Goal: Information Seeking & Learning: Find contact information

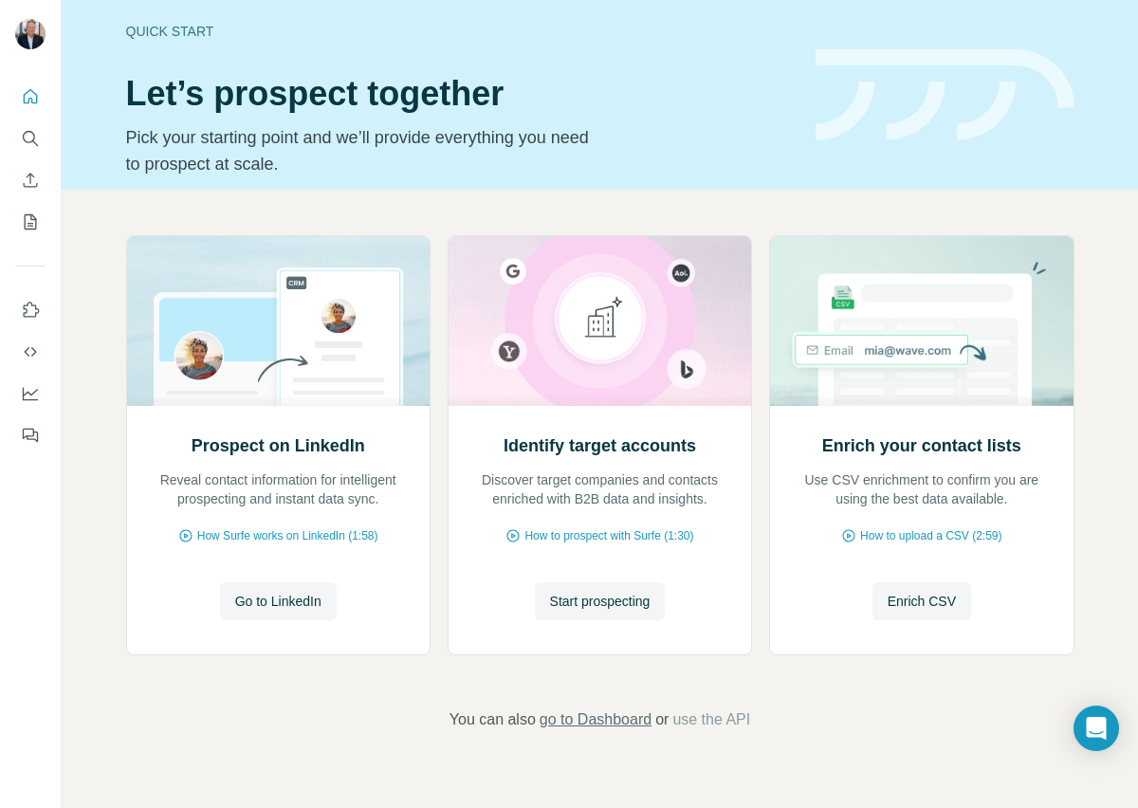
click at [597, 720] on span "go to Dashboard" at bounding box center [595, 719] width 112 height 23
click at [613, 603] on span "Start prospecting" at bounding box center [600, 601] width 101 height 19
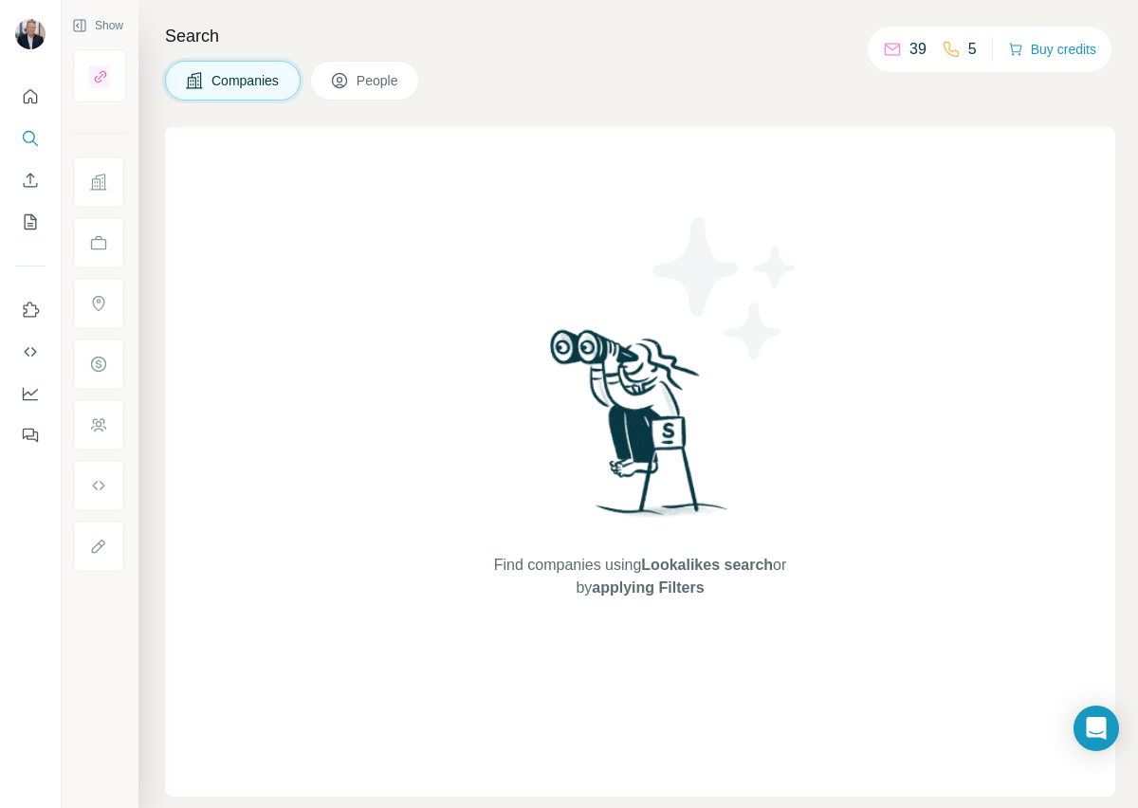
click at [246, 85] on span "Companies" at bounding box center [245, 80] width 69 height 19
click at [236, 79] on span "Companies" at bounding box center [245, 80] width 69 height 19
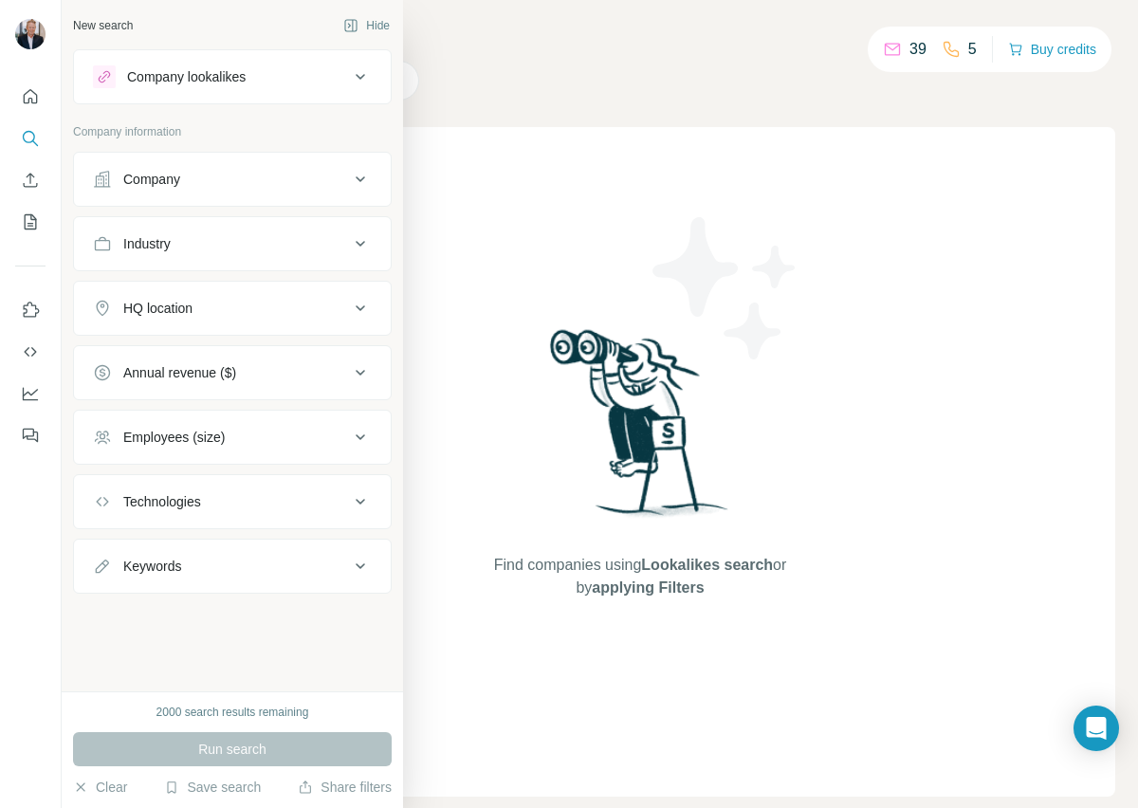
click at [357, 180] on icon at bounding box center [360, 179] width 23 height 23
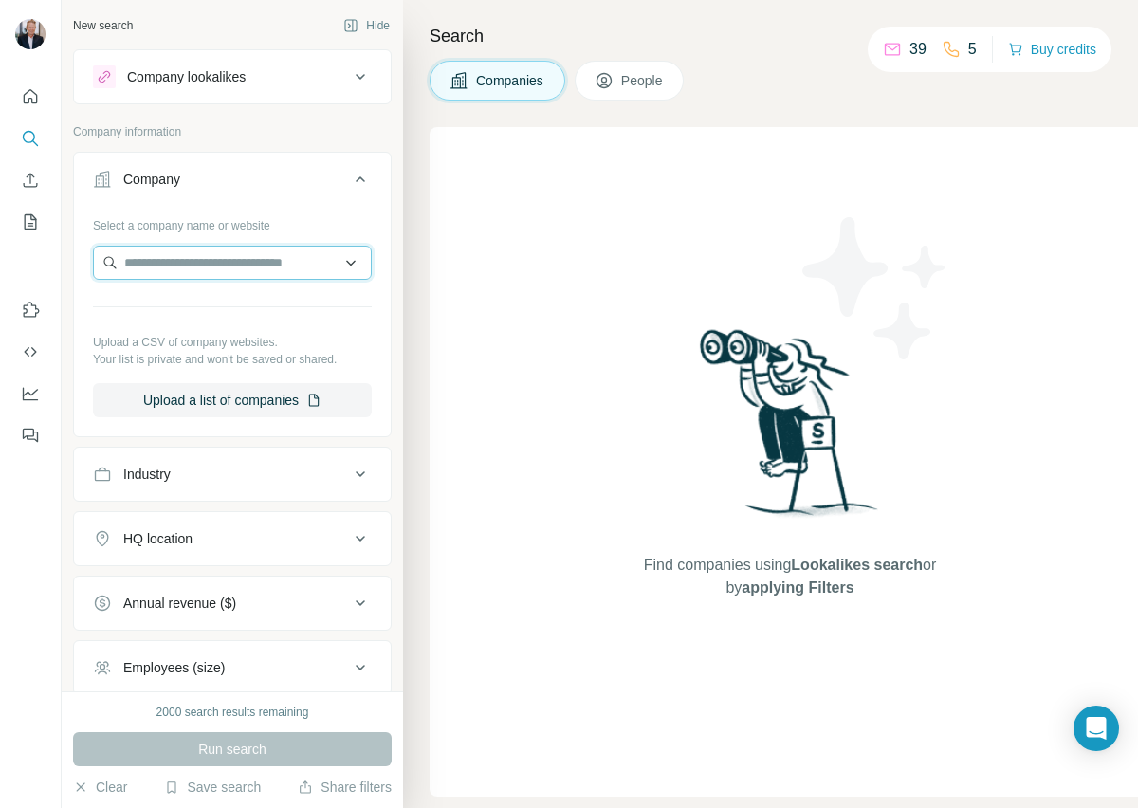
click at [219, 265] on input "text" at bounding box center [232, 263] width 279 height 34
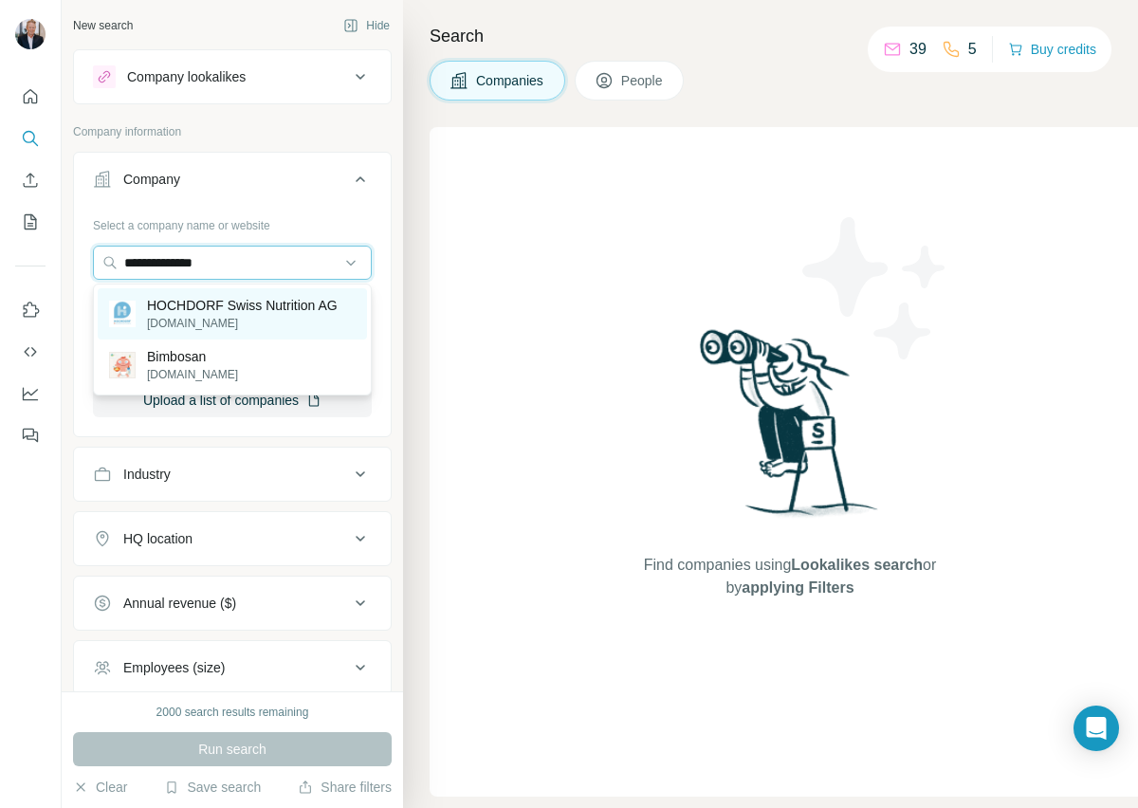
type input "**********"
click at [213, 312] on p "HOCHDORF Swiss Nutrition AG" at bounding box center [242, 305] width 191 height 19
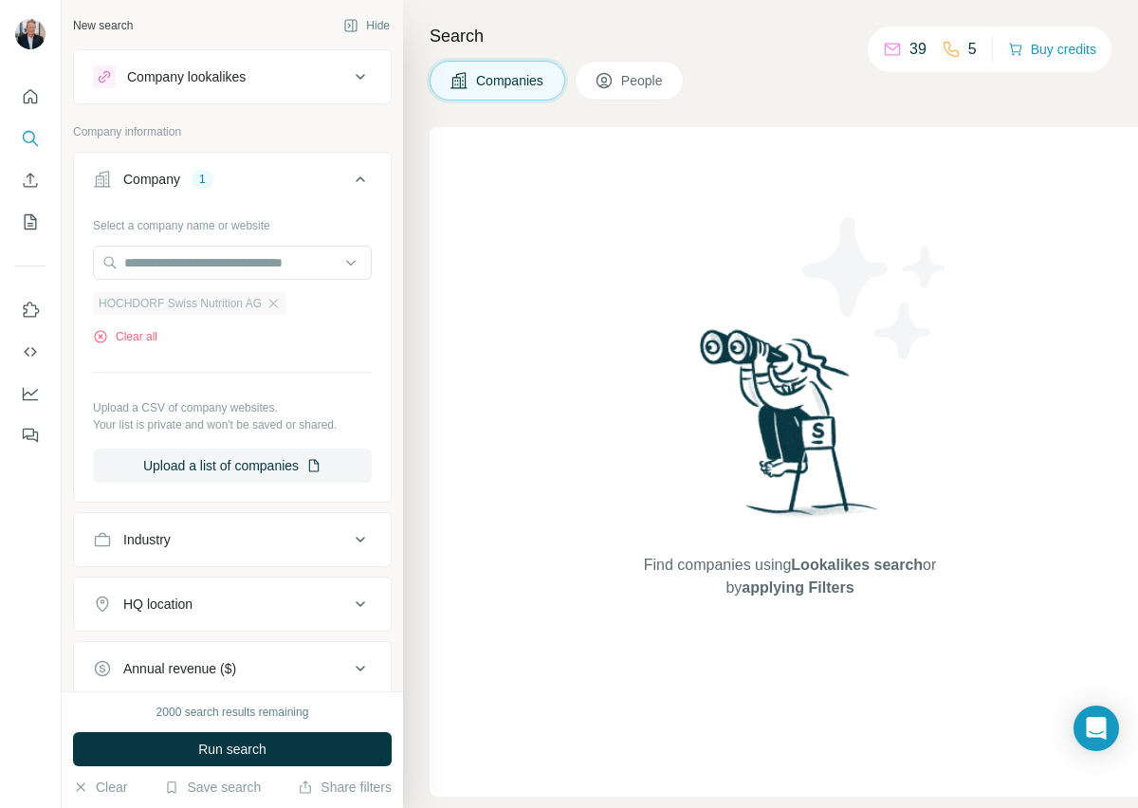
click at [211, 303] on span "HOCHDORF Swiss Nutrition AG" at bounding box center [180, 303] width 163 height 17
click at [244, 747] on span "Run search" at bounding box center [232, 749] width 68 height 19
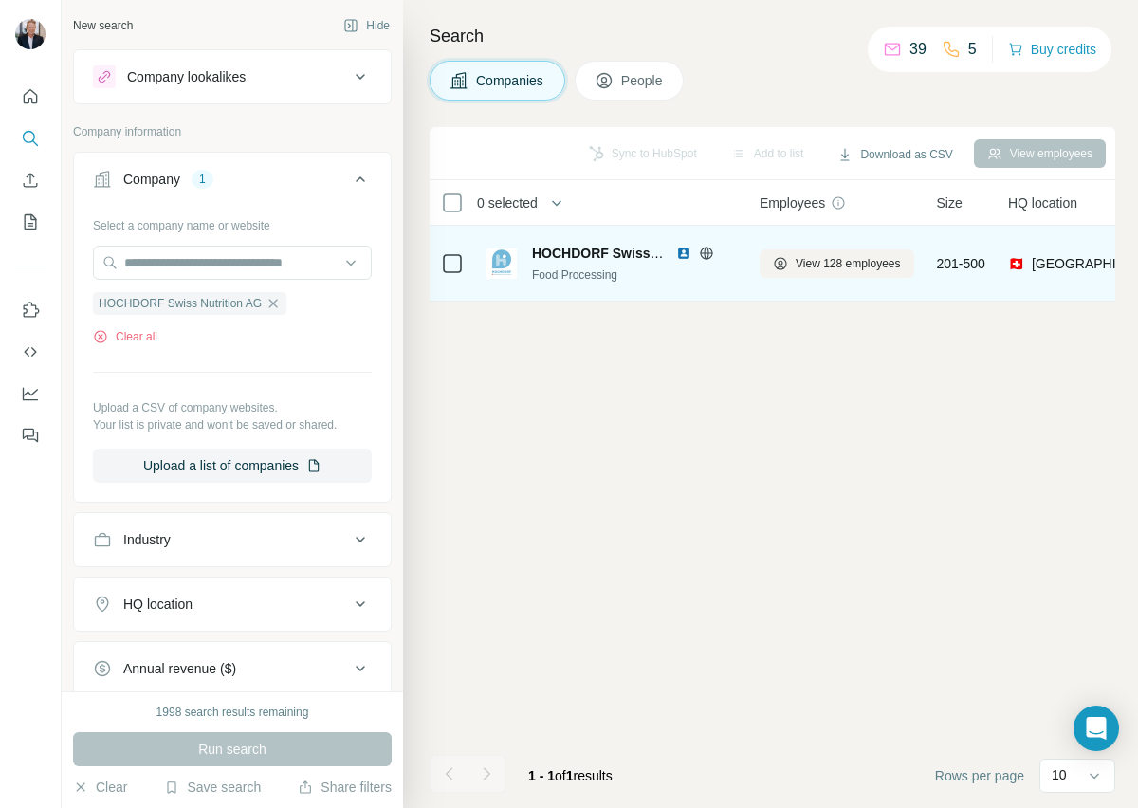
click at [586, 258] on span "HOCHDORF Swiss Nutrition AG" at bounding box center [632, 253] width 200 height 15
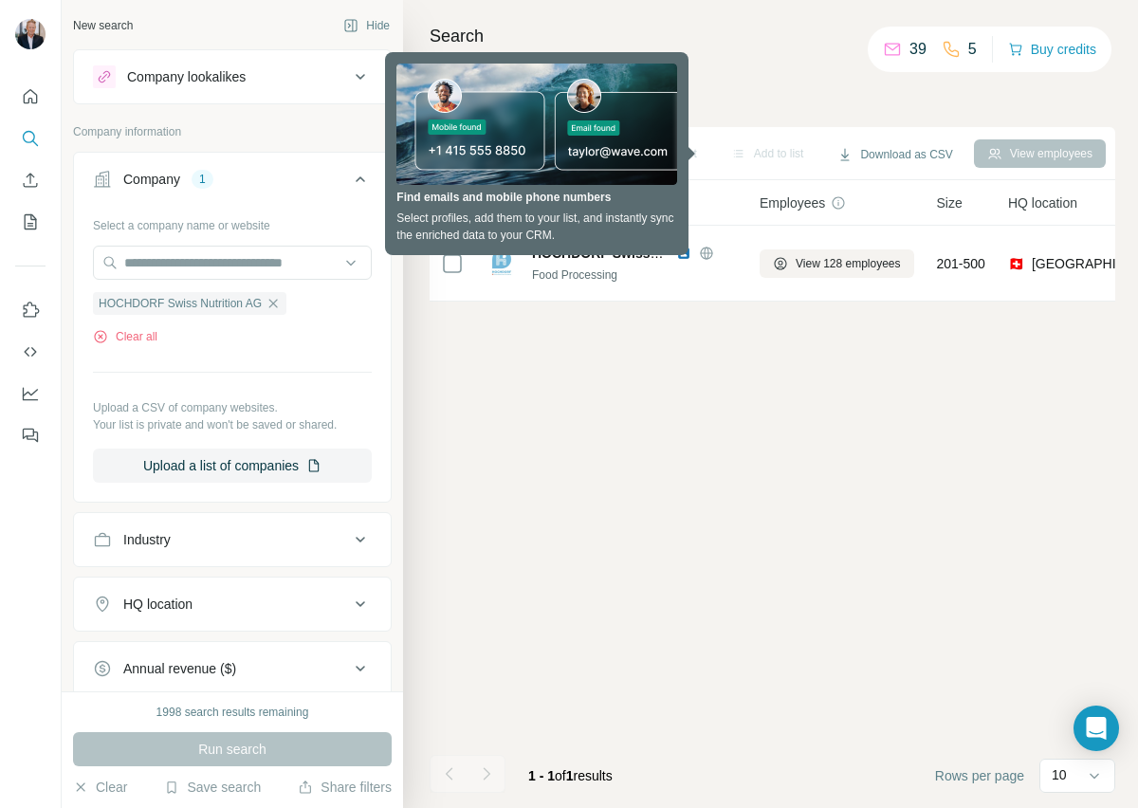
click at [649, 494] on div "Sync to HubSpot Add to list Download as CSV View employees 0 selected Companies…" at bounding box center [773, 467] width 686 height 681
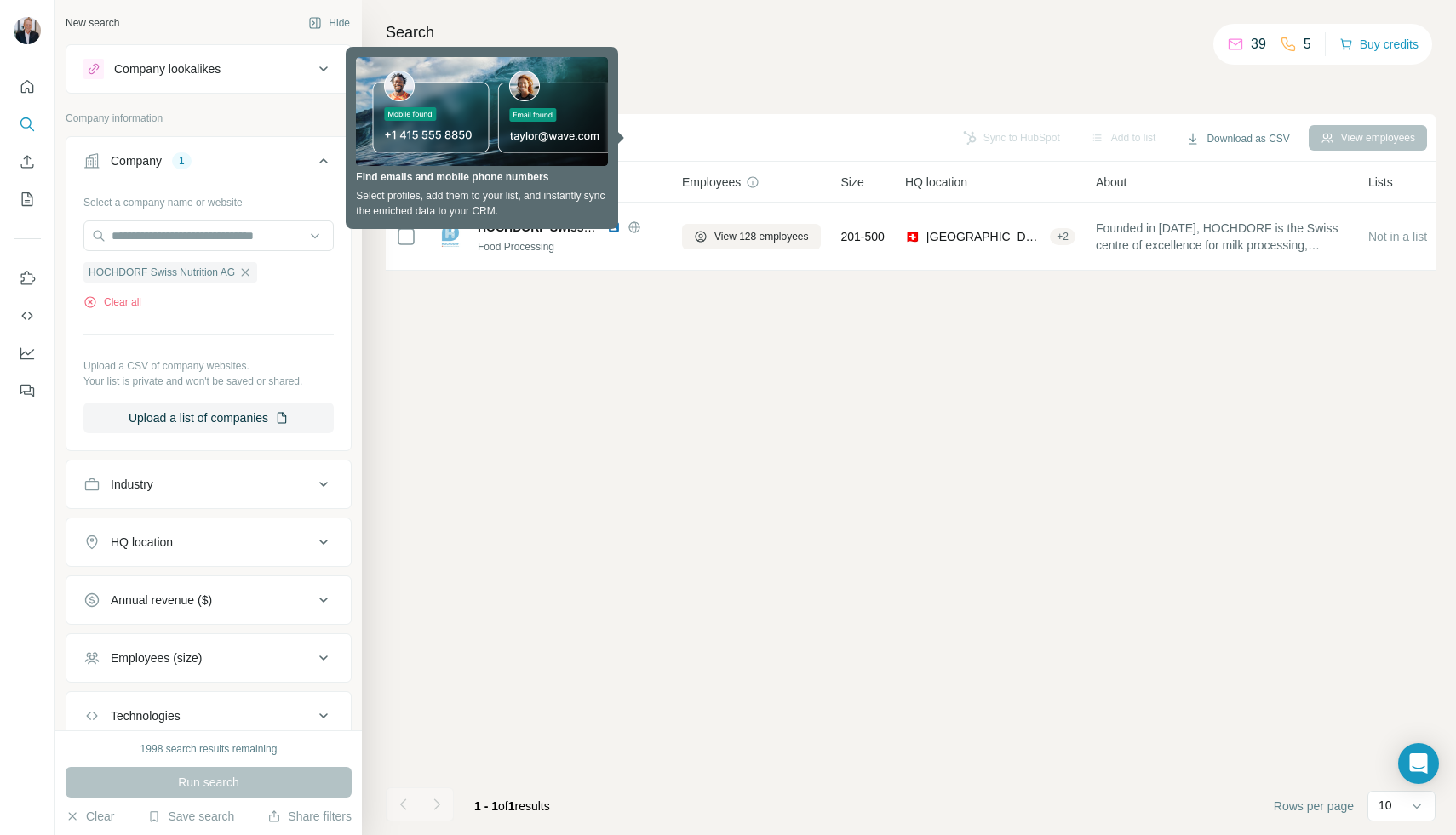
click at [522, 370] on div "Sync to HubSpot Add to list Download as CSV View employees 0 selected Companies…" at bounding box center [911, 474] width 1050 height 721
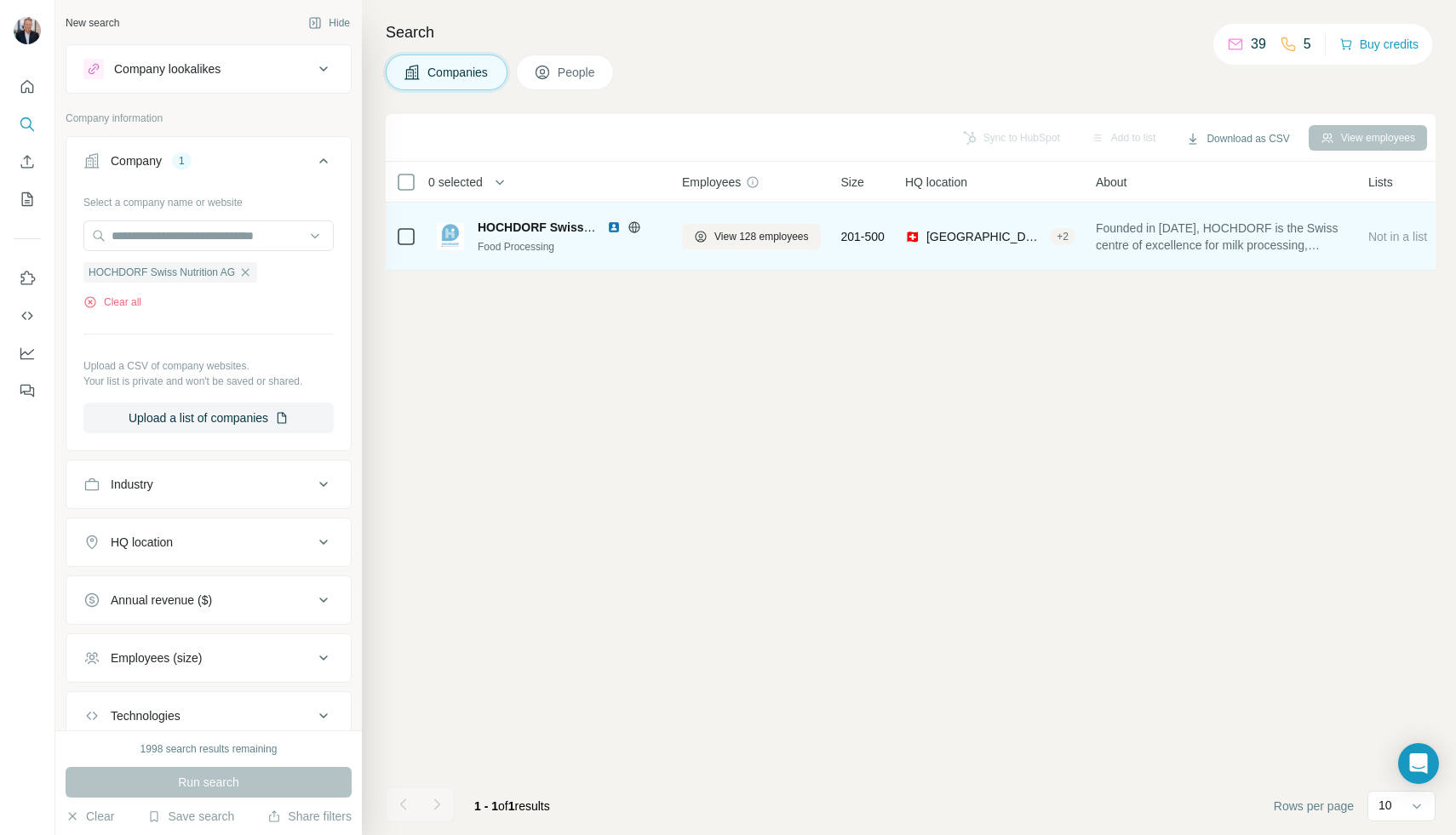
click at [543, 228] on span "HOCHDORF Swiss Nutrition AG" at bounding box center [568, 227] width 180 height 13
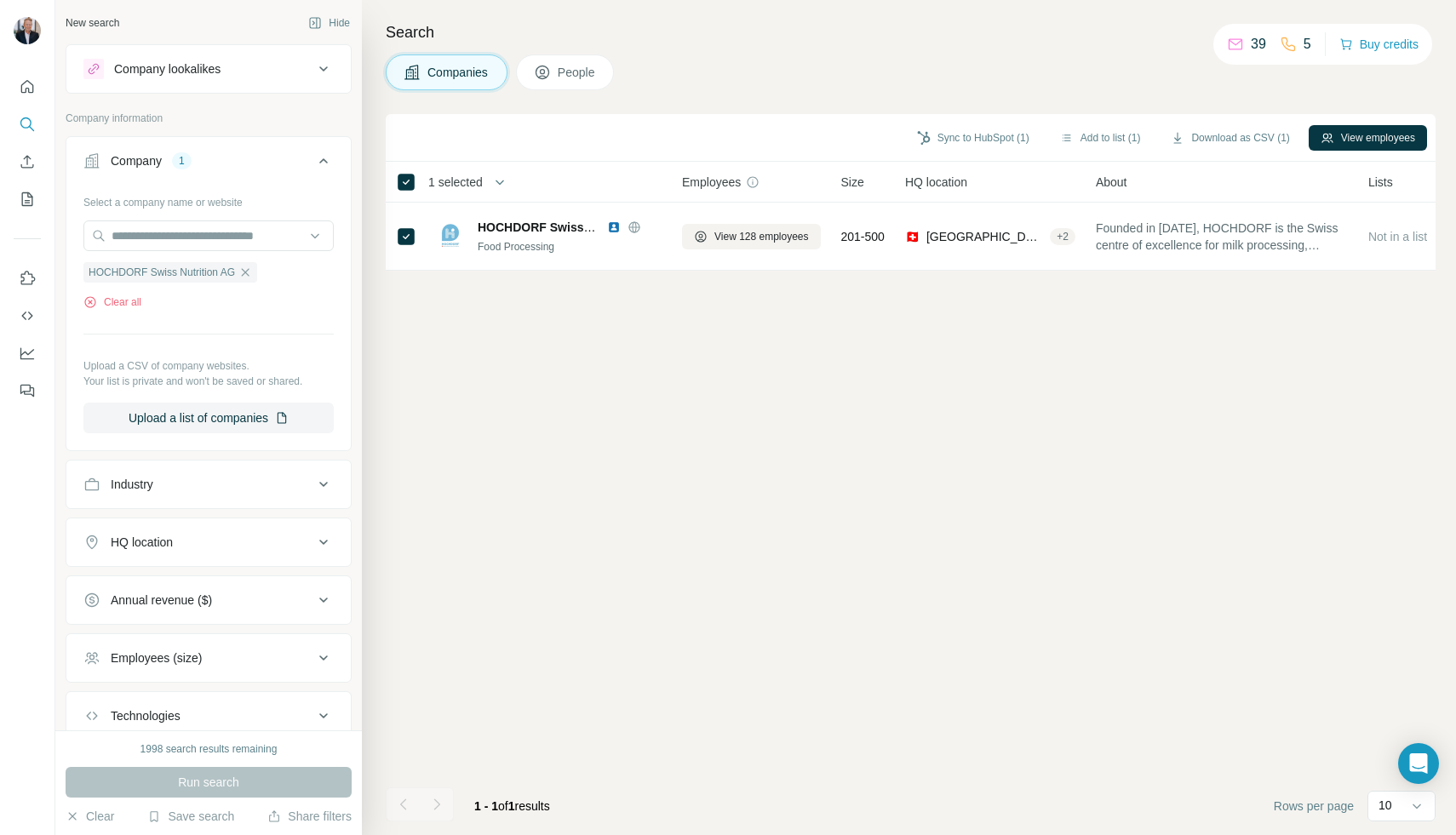
click at [574, 74] on span "People" at bounding box center [578, 72] width 40 height 17
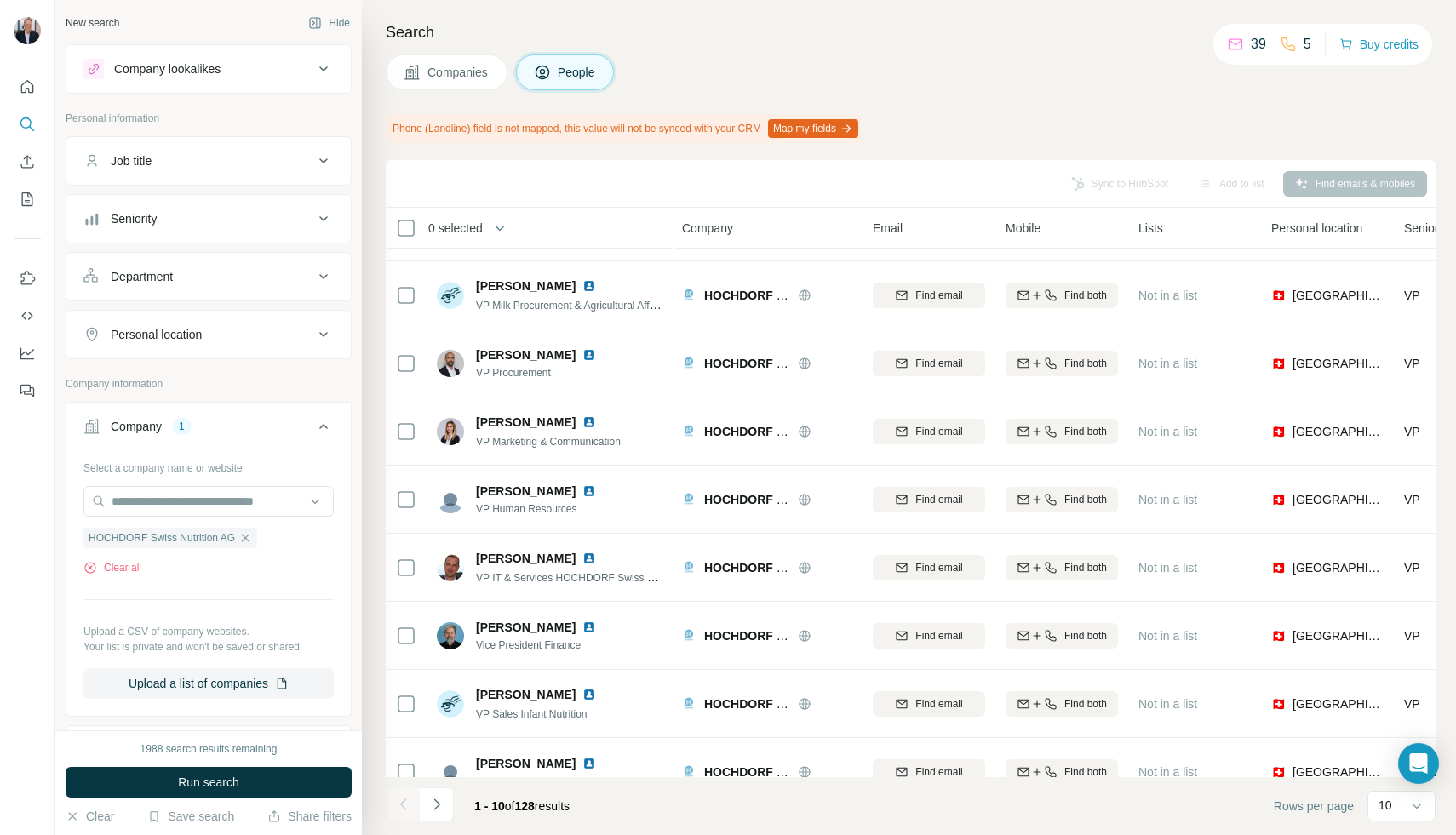
scroll to position [153, 0]
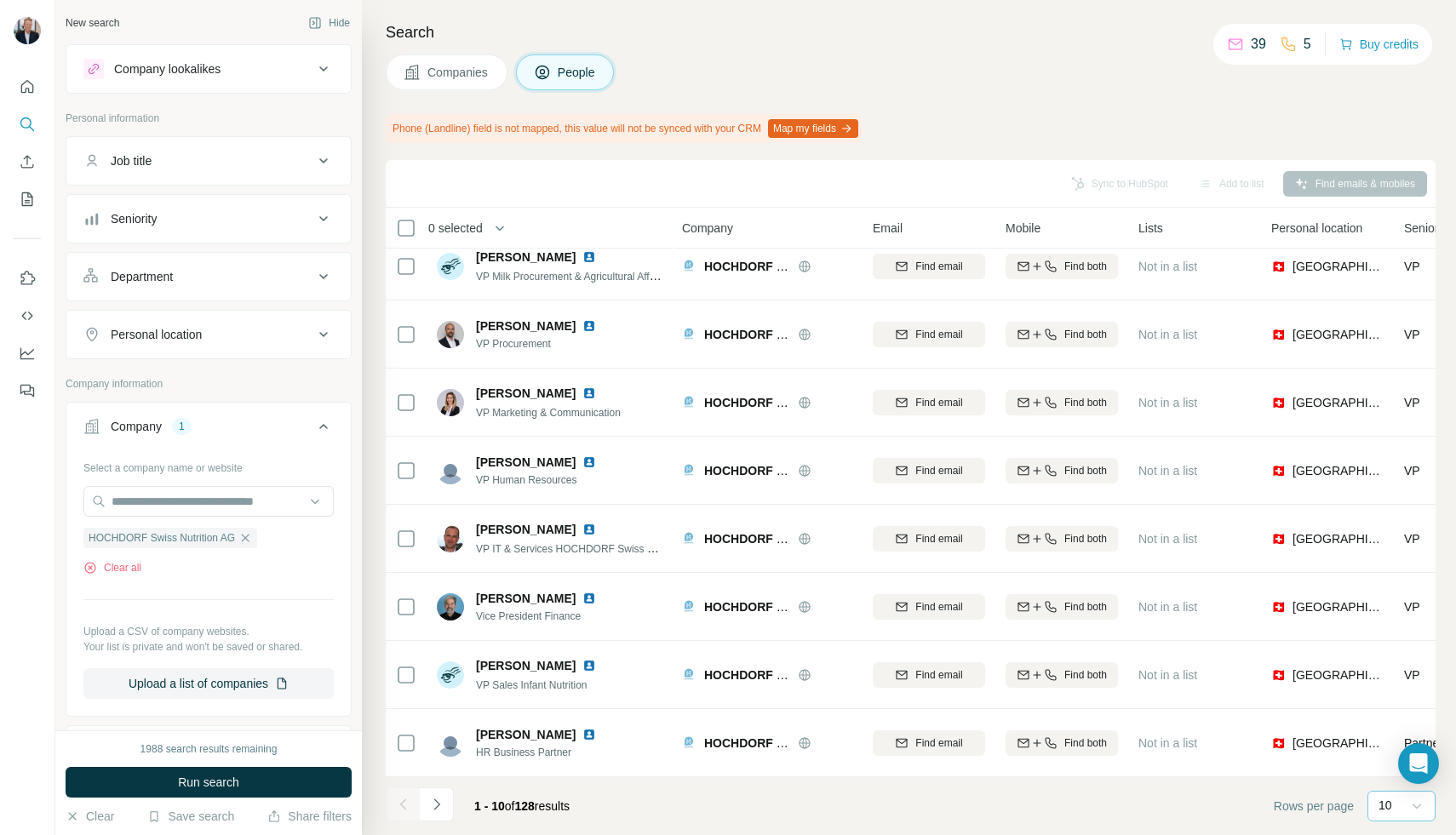
click at [1021, 725] on icon at bounding box center [1416, 807] width 8 height 5
click at [1021, 677] on p "60" at bounding box center [1389, 675] width 13 height 17
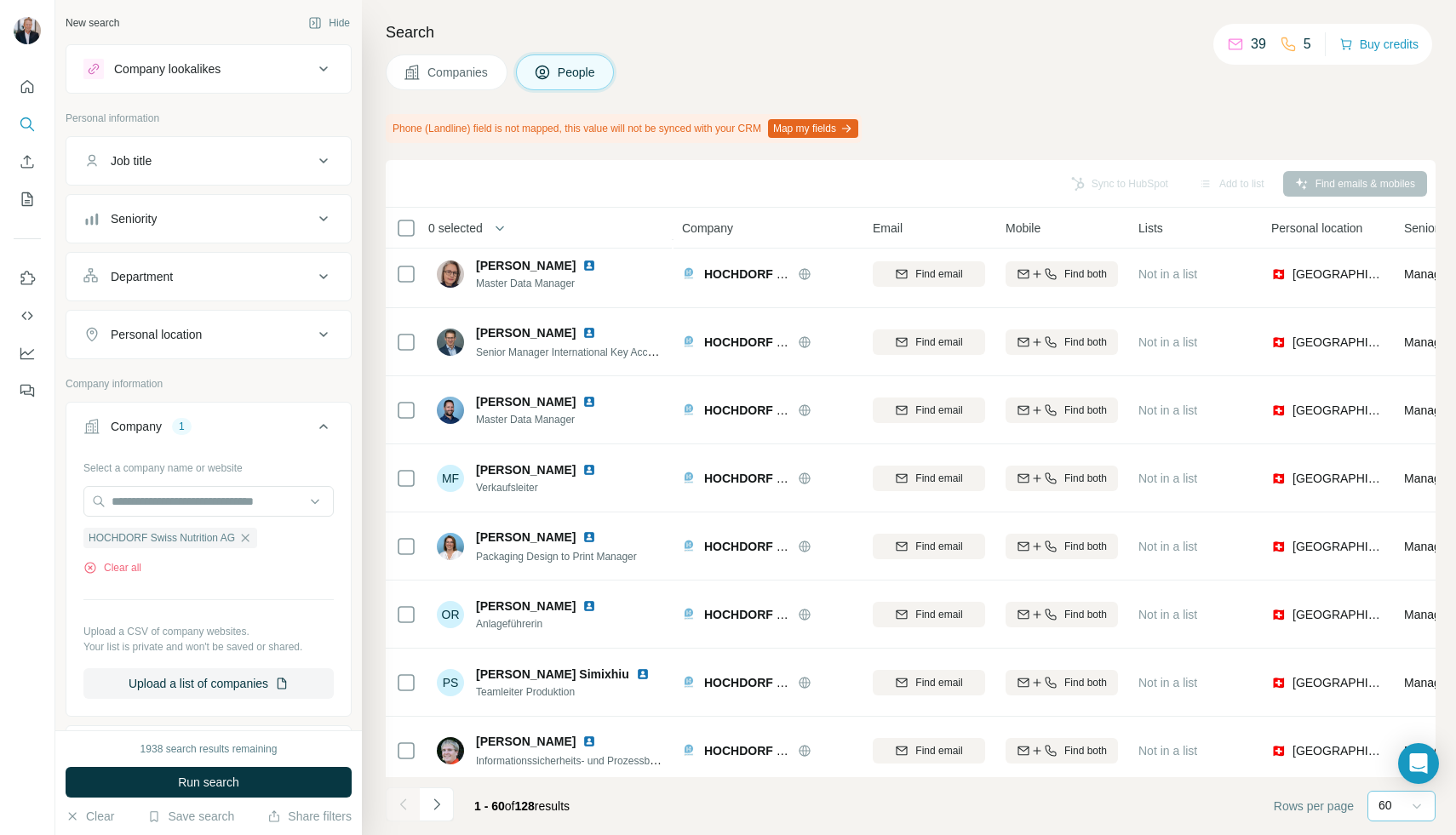
scroll to position [3557, 0]
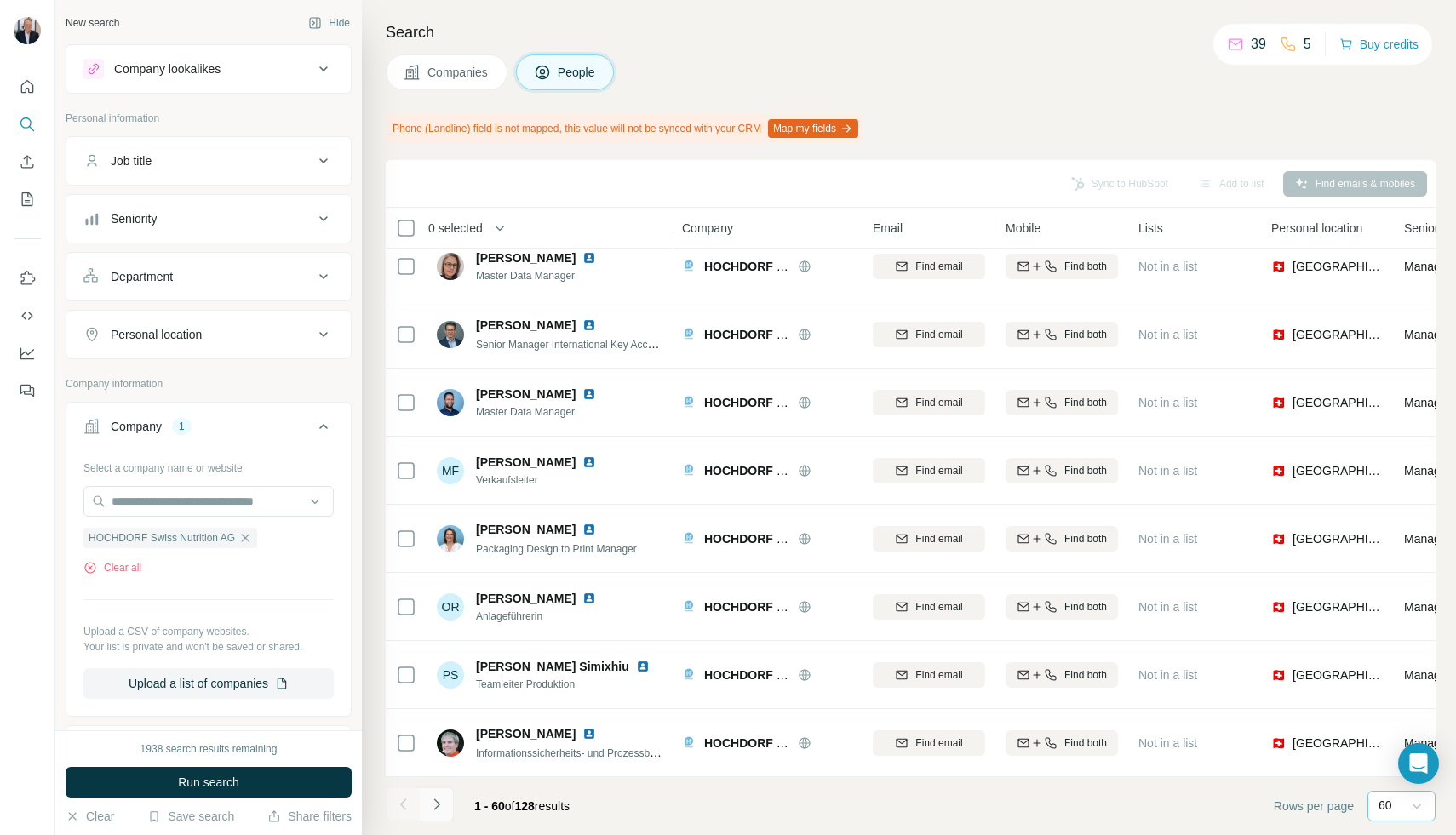
click at [440, 725] on icon "Navigate to next page" at bounding box center [437, 804] width 17 height 17
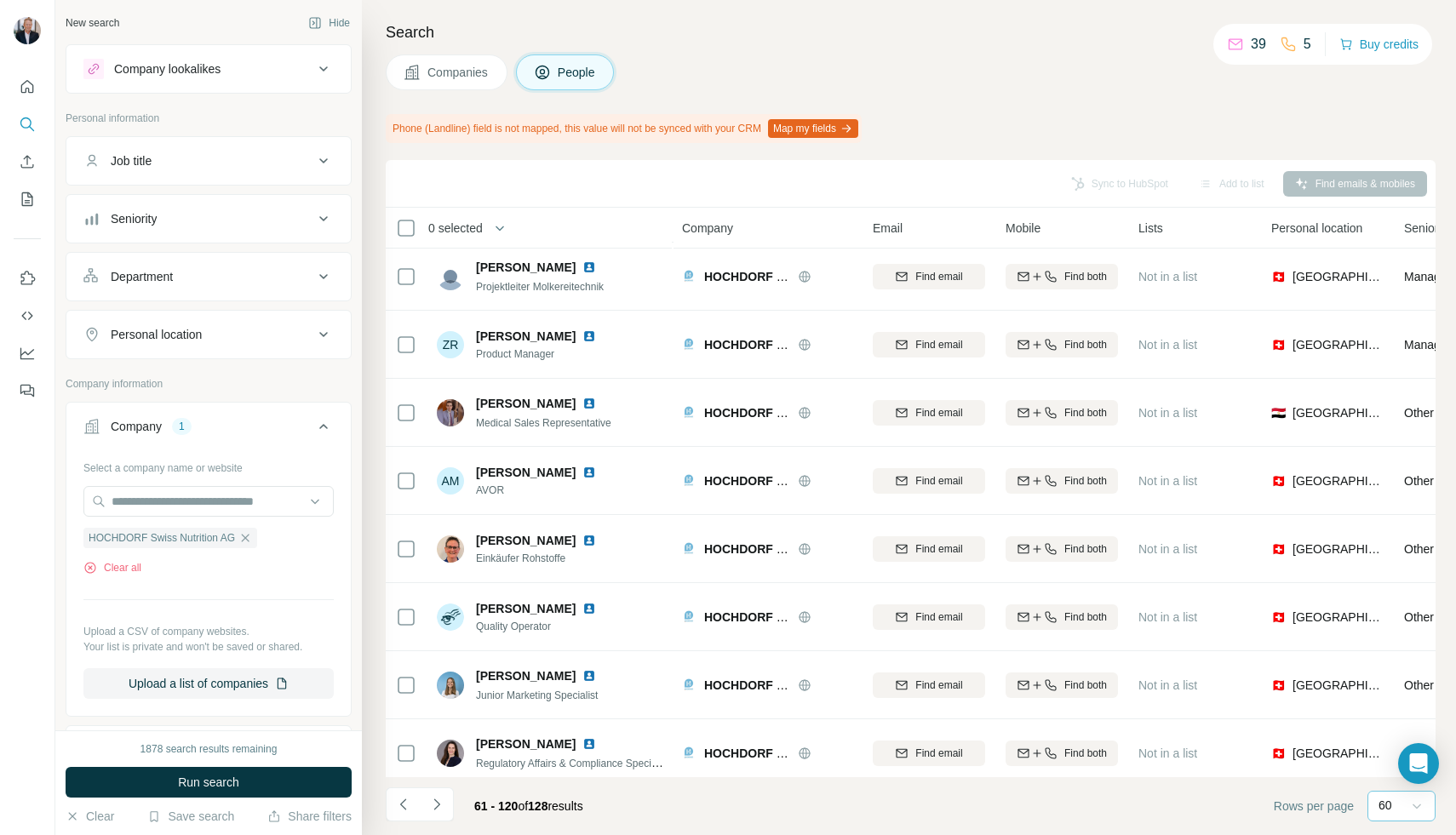
scroll to position [414, 0]
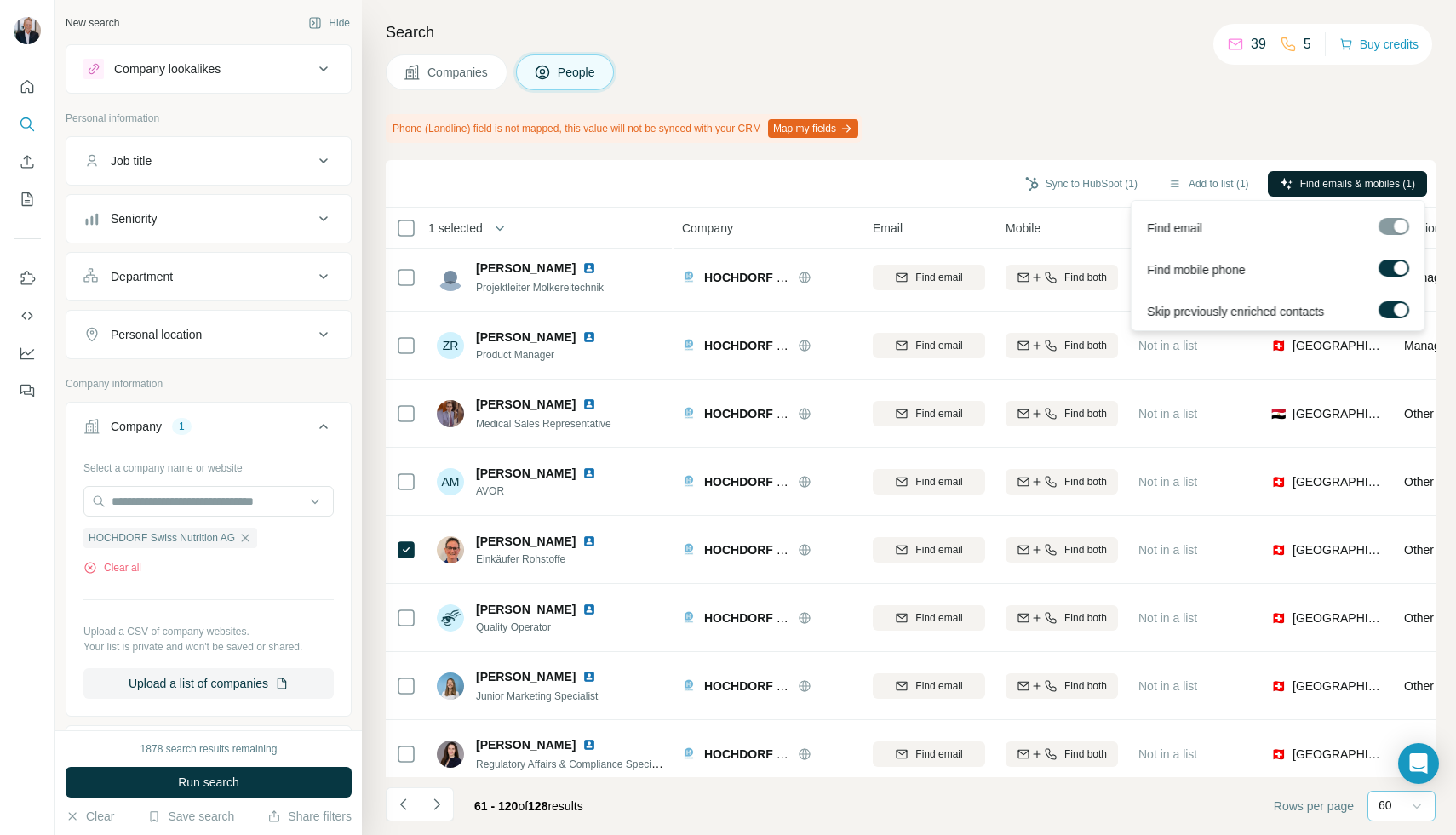
click at [1021, 180] on span "Find emails & mobiles (1)" at bounding box center [1358, 183] width 115 height 15
click at [1021, 227] on div at bounding box center [1394, 226] width 31 height 17
click at [1021, 181] on span "Find emails & mobiles (1)" at bounding box center [1358, 183] width 115 height 15
click at [1021, 233] on span "Find email" at bounding box center [1175, 228] width 56 height 17
click at [1021, 303] on label at bounding box center [1394, 310] width 31 height 17
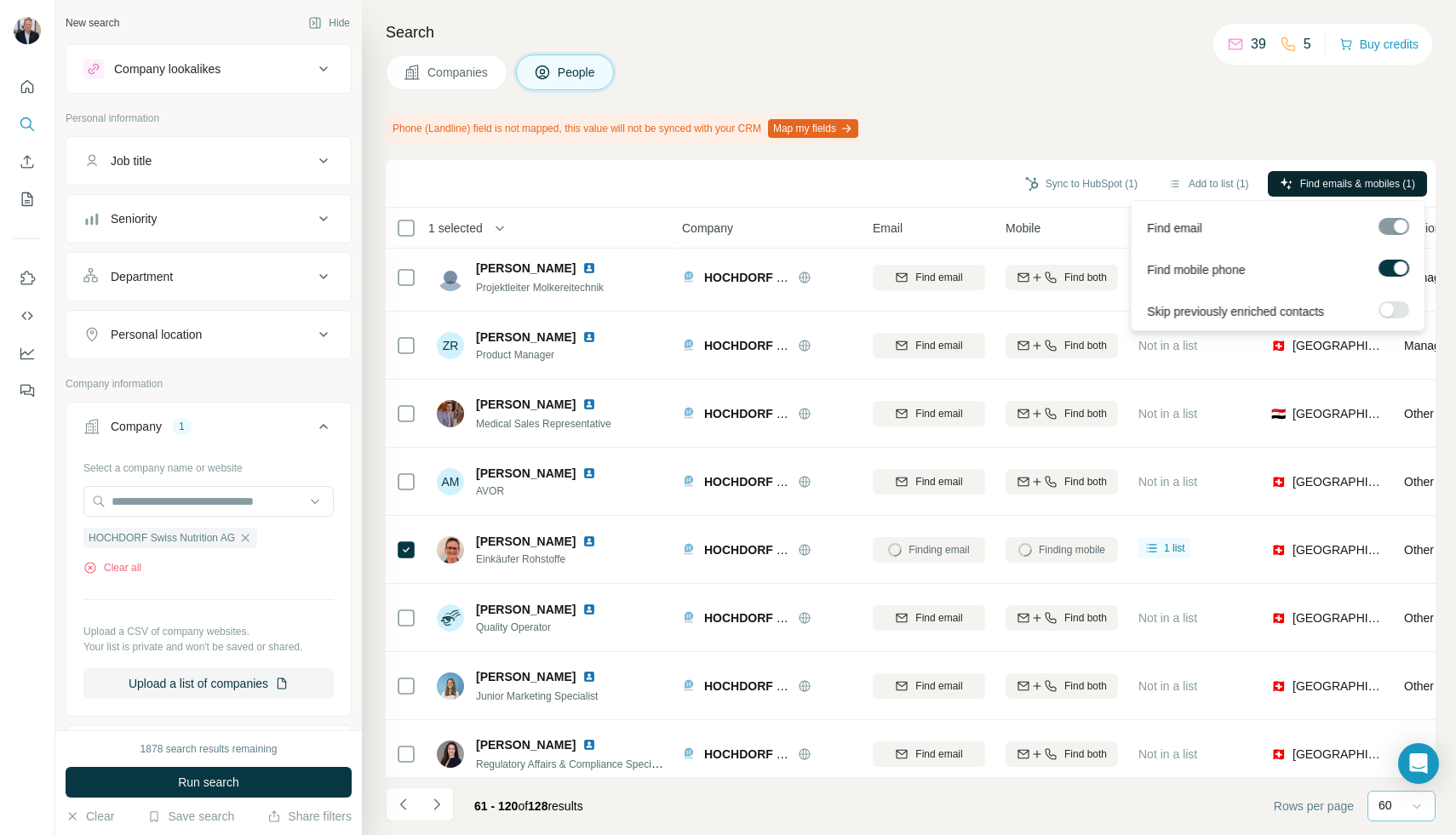
click at [1021, 185] on span "Find emails & mobiles (1)" at bounding box center [1358, 183] width 115 height 15
click at [1021, 178] on span "Find emails & mobiles (1)" at bounding box center [1358, 183] width 115 height 15
click at [1021, 312] on label at bounding box center [1394, 310] width 31 height 17
click at [1021, 179] on span "Find emails & mobiles (1)" at bounding box center [1358, 183] width 115 height 15
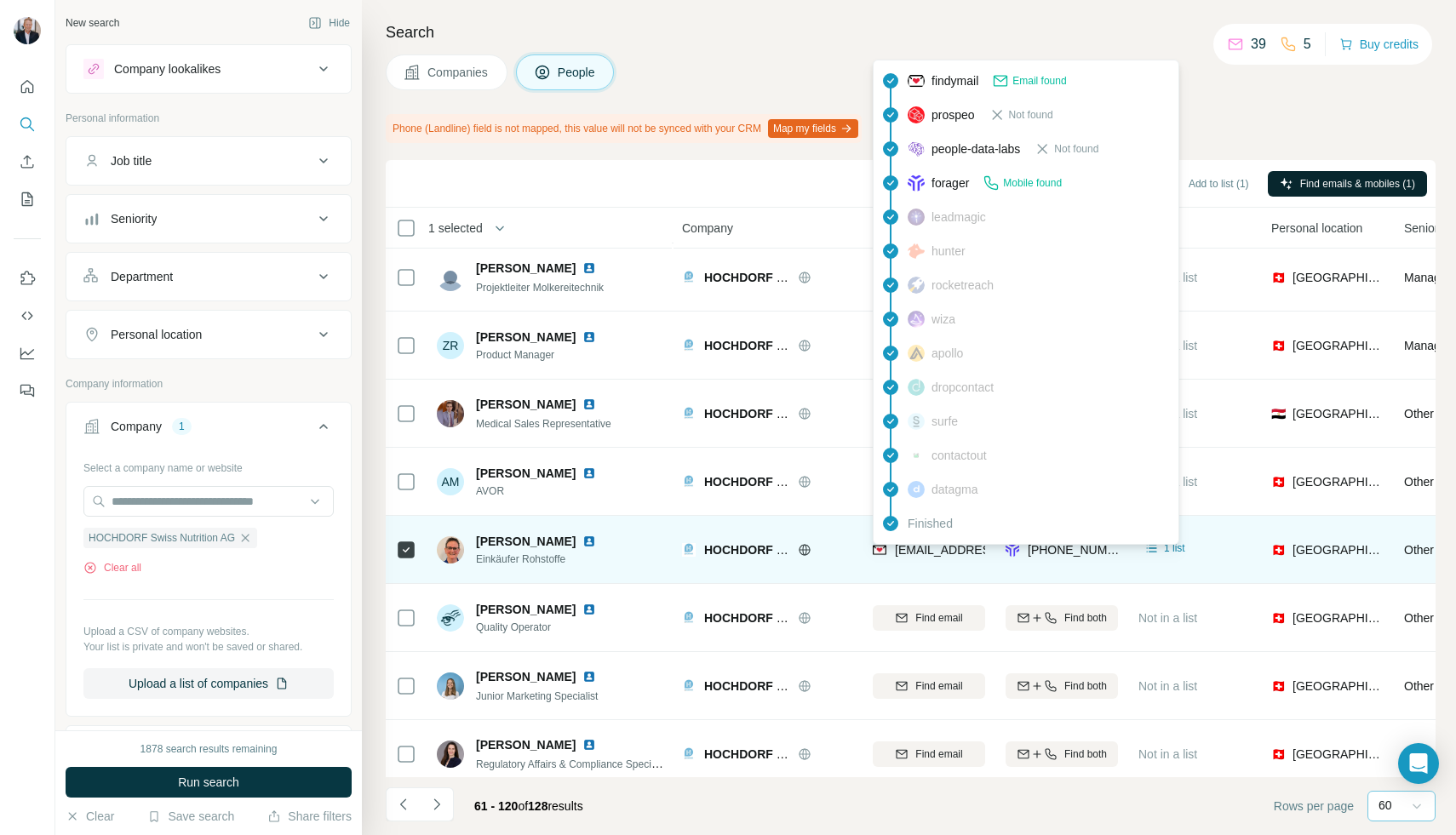
click at [929, 551] on span "[EMAIL_ADDRESS][PERSON_NAME][PERSON_NAME][DOMAIN_NAME]" at bounding box center [1095, 549] width 399 height 13
click at [879, 550] on img at bounding box center [879, 549] width 13 height 17
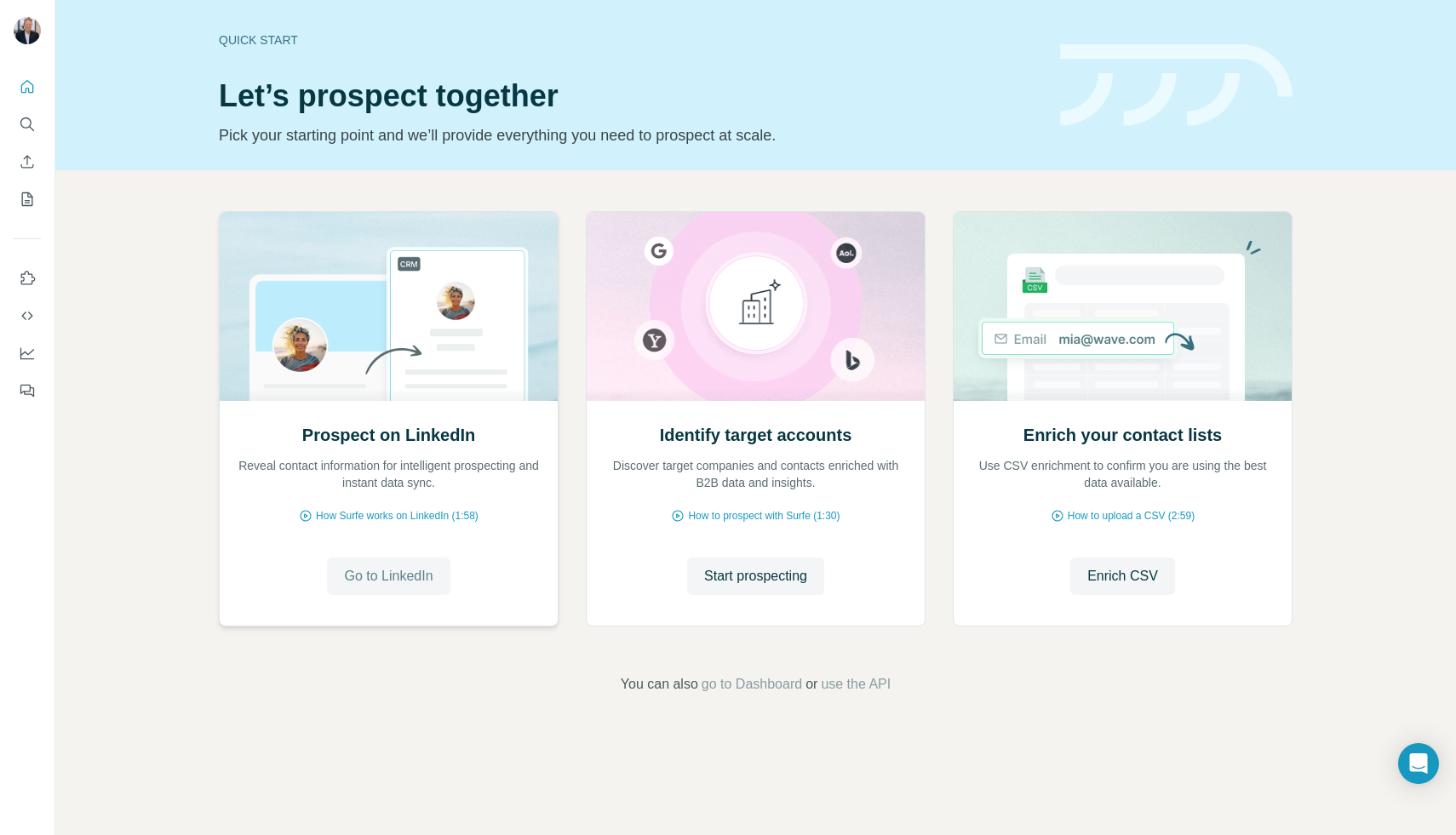
click at [386, 576] on span "Go to LinkedIn" at bounding box center [388, 576] width 89 height 21
click at [375, 581] on span "Go to LinkedIn" at bounding box center [388, 576] width 89 height 21
